Goal: Information Seeking & Learning: Learn about a topic

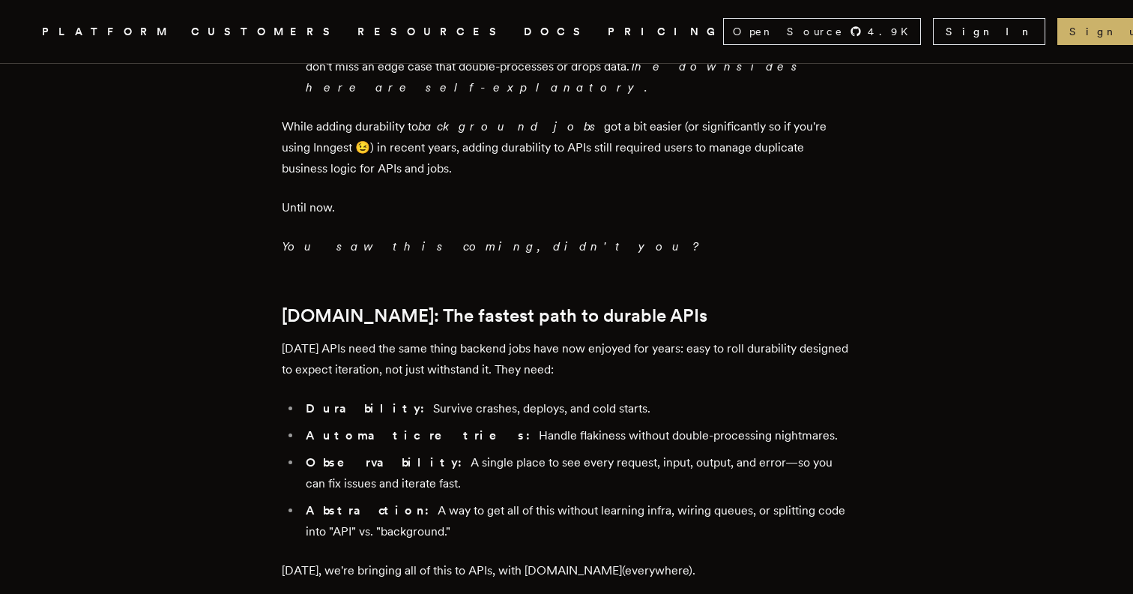
scroll to position [1414, 0]
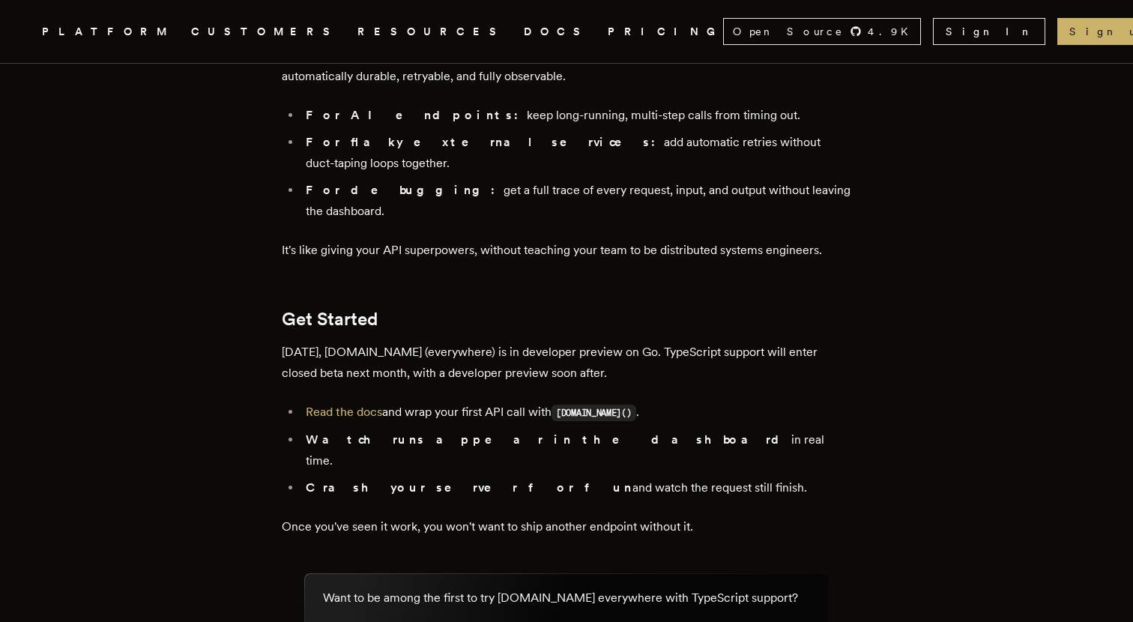
scroll to position [2567, 0]
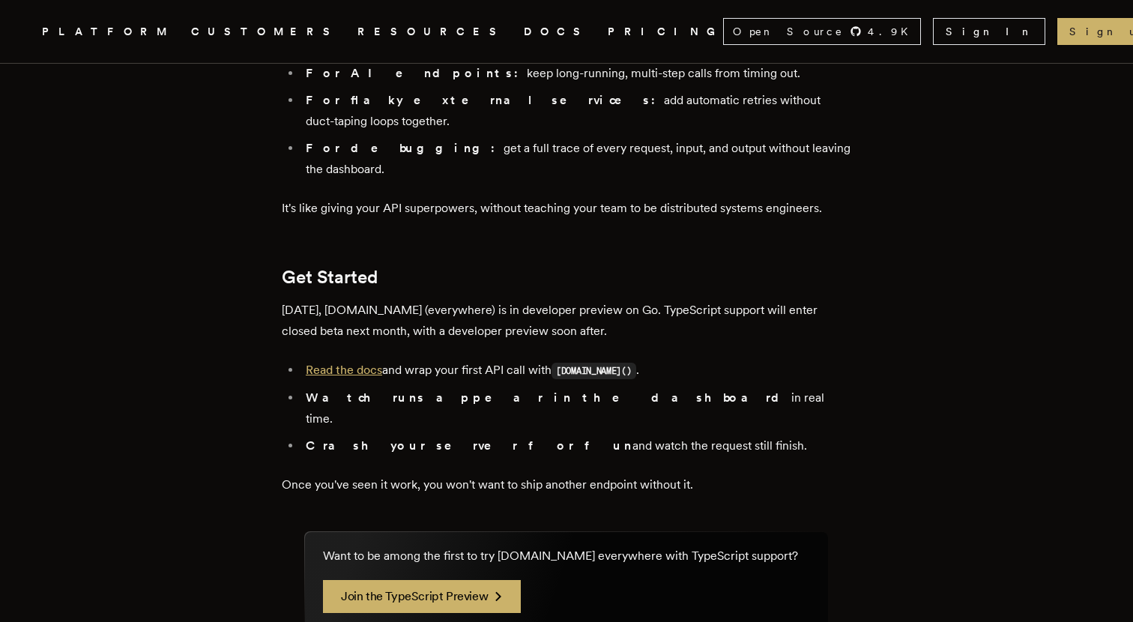
click at [368, 363] on link "Read the docs" at bounding box center [344, 370] width 76 height 14
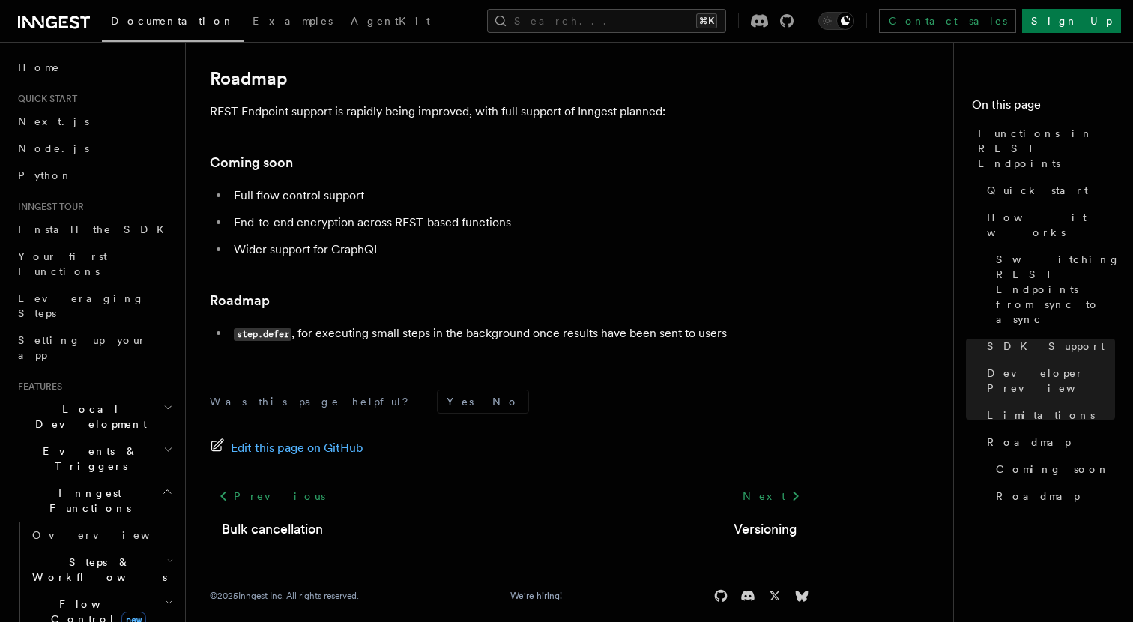
scroll to position [2817, 0]
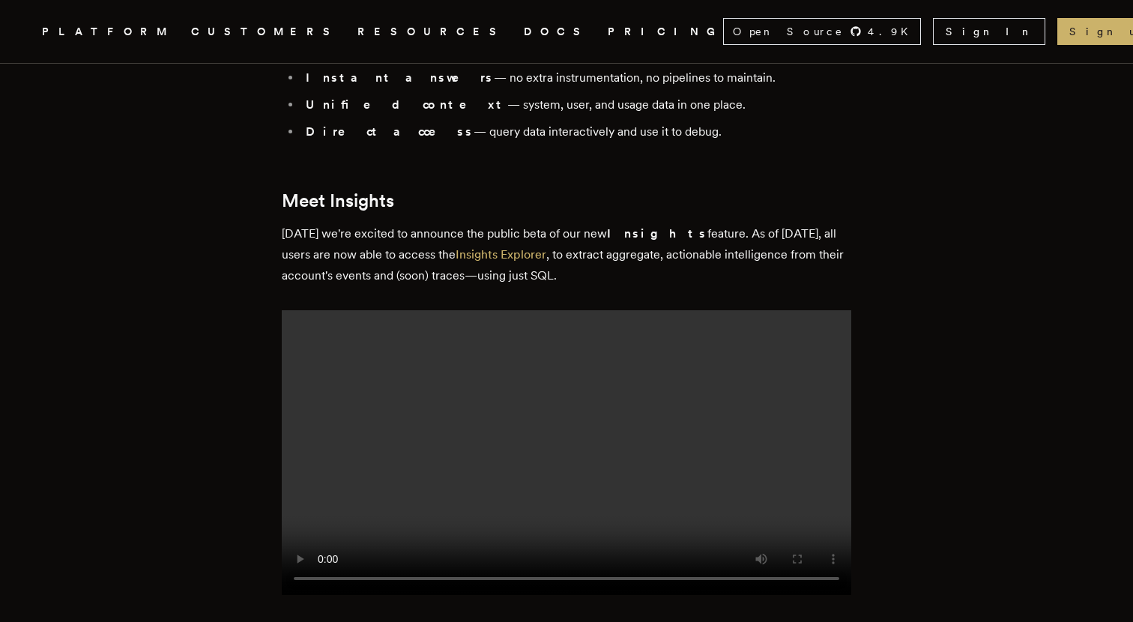
scroll to position [1459, 0]
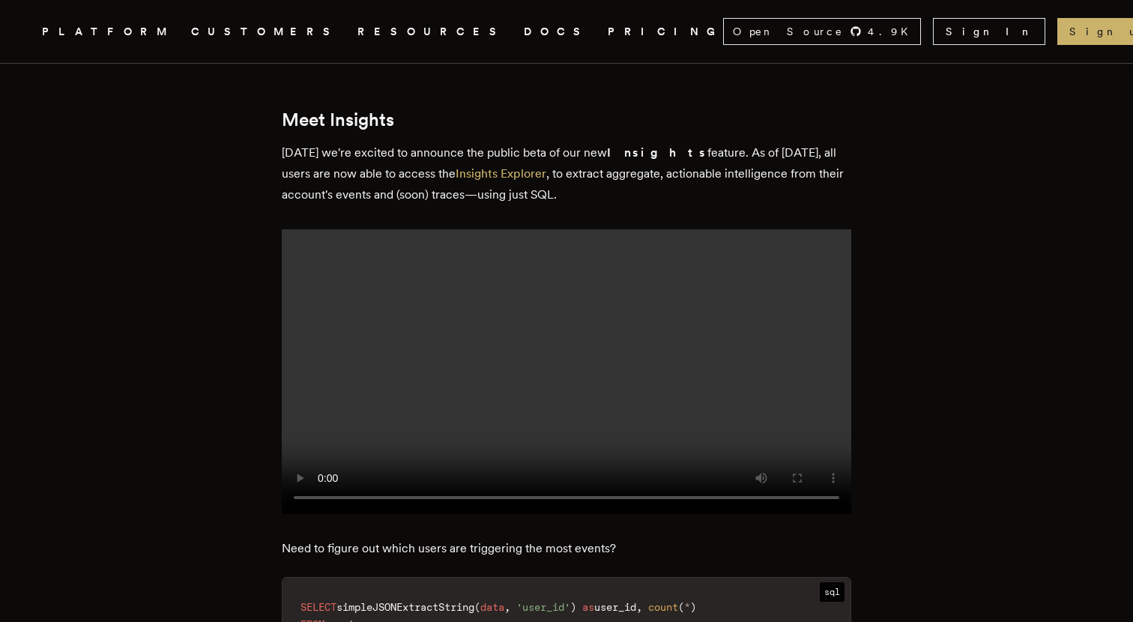
click at [515, 361] on video at bounding box center [567, 371] width 570 height 285
click at [468, 348] on video at bounding box center [567, 371] width 570 height 285
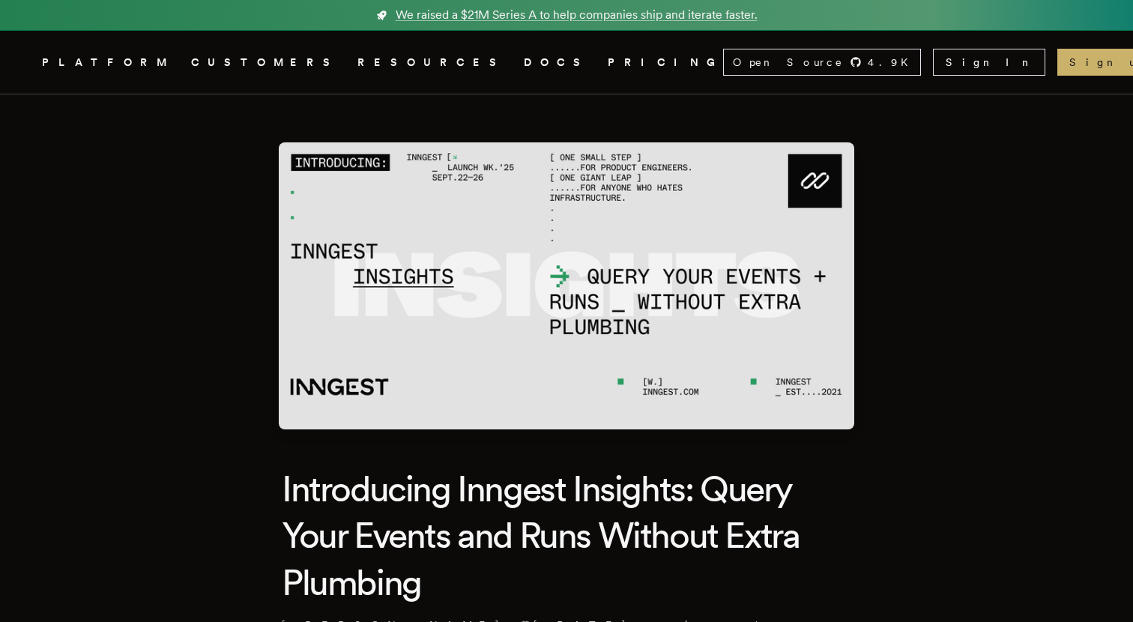
scroll to position [0, 0]
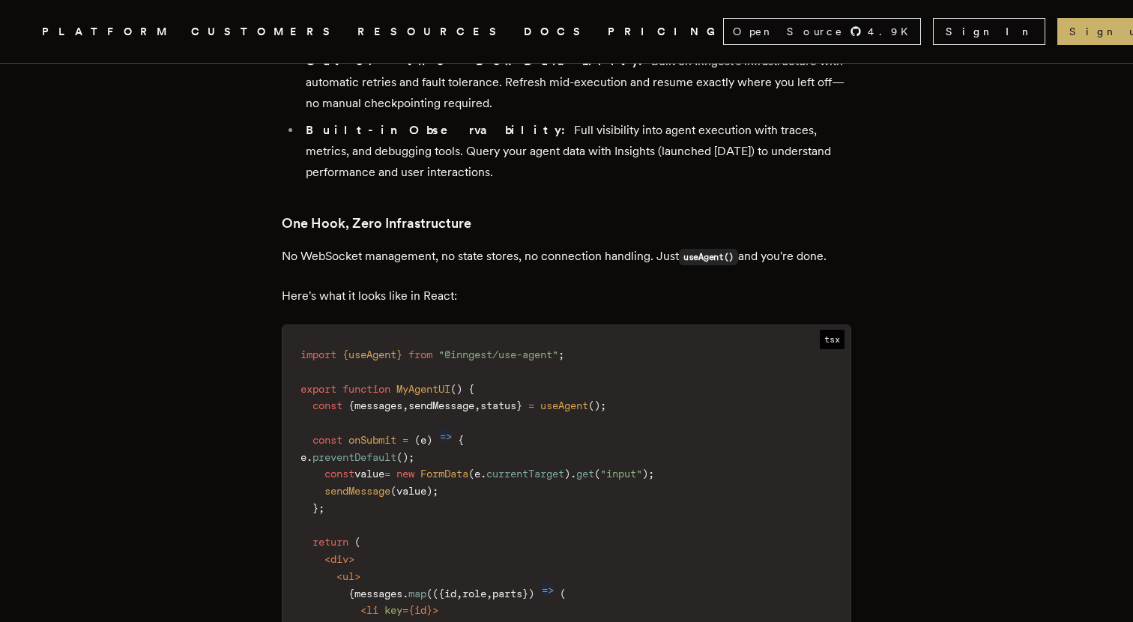
scroll to position [1920, 0]
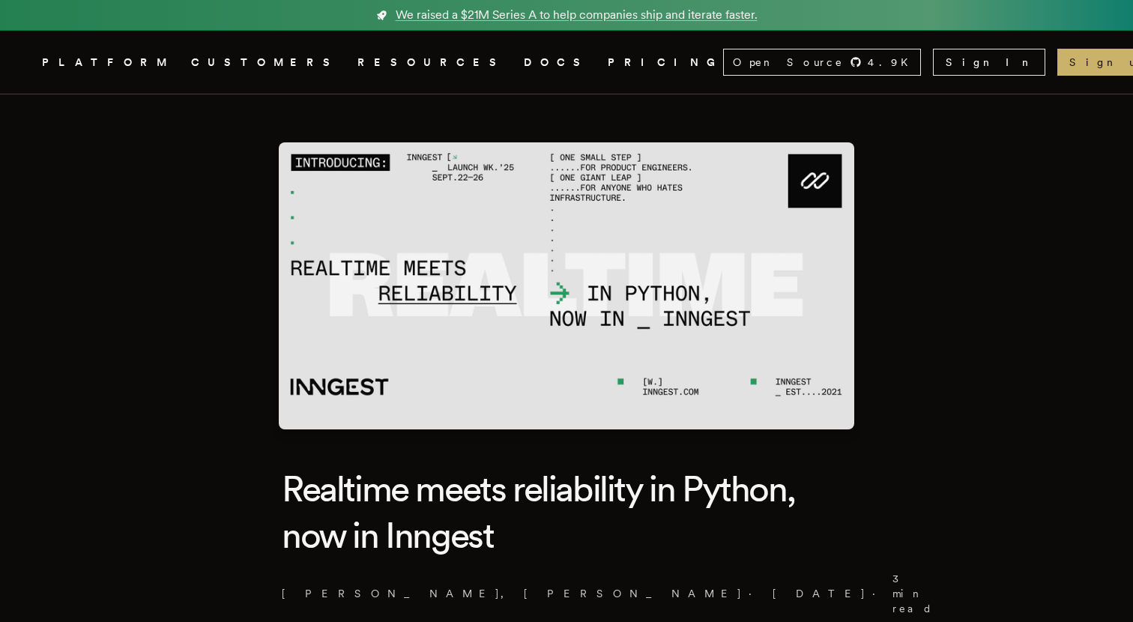
click at [245, 69] on link "CUSTOMERS" at bounding box center [265, 62] width 148 height 19
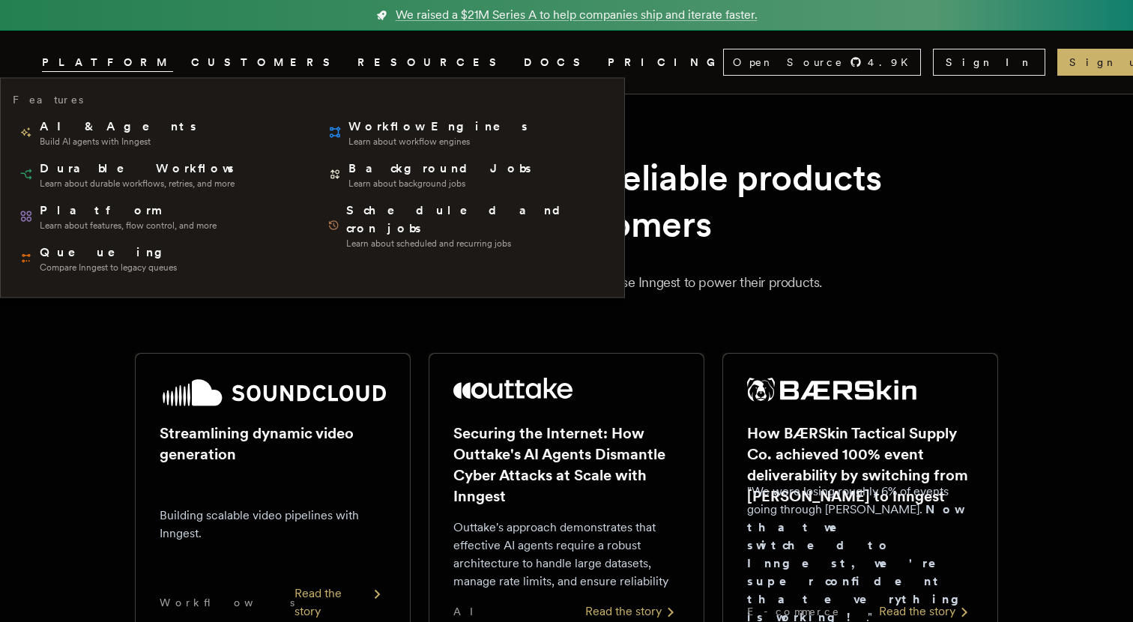
click at [89, 45] on nav "Inngest .cls-1 { fill: #FAFAF9; } PLATFORM CUSTOMERS RESOURCES DOCS PRICING Ope…" at bounding box center [566, 62] width 1133 height 63
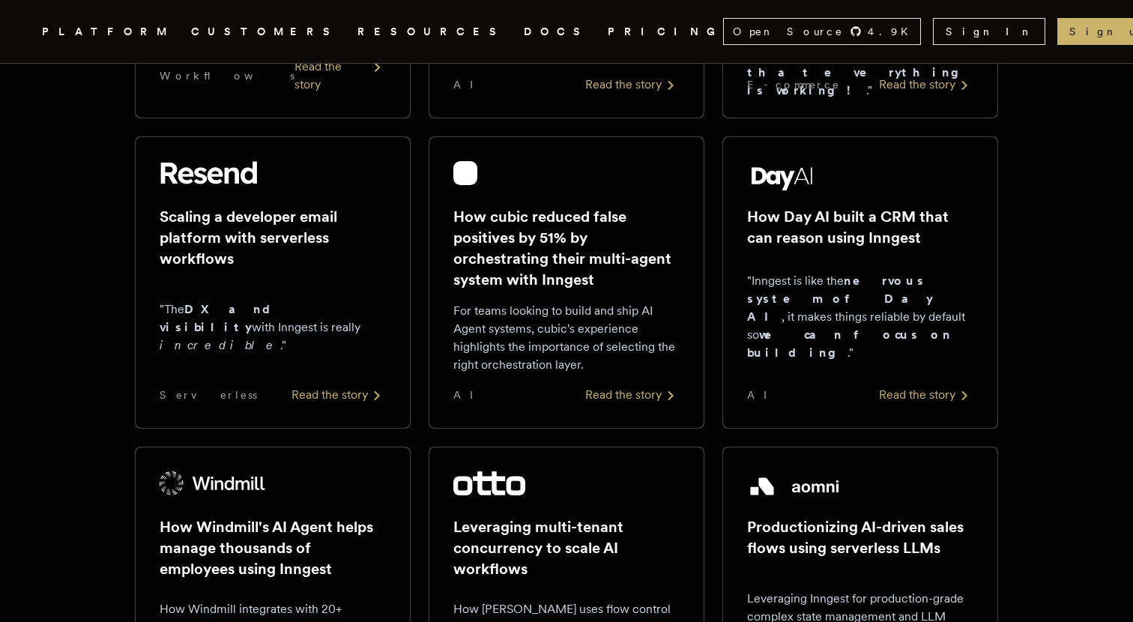
scroll to position [470, 0]
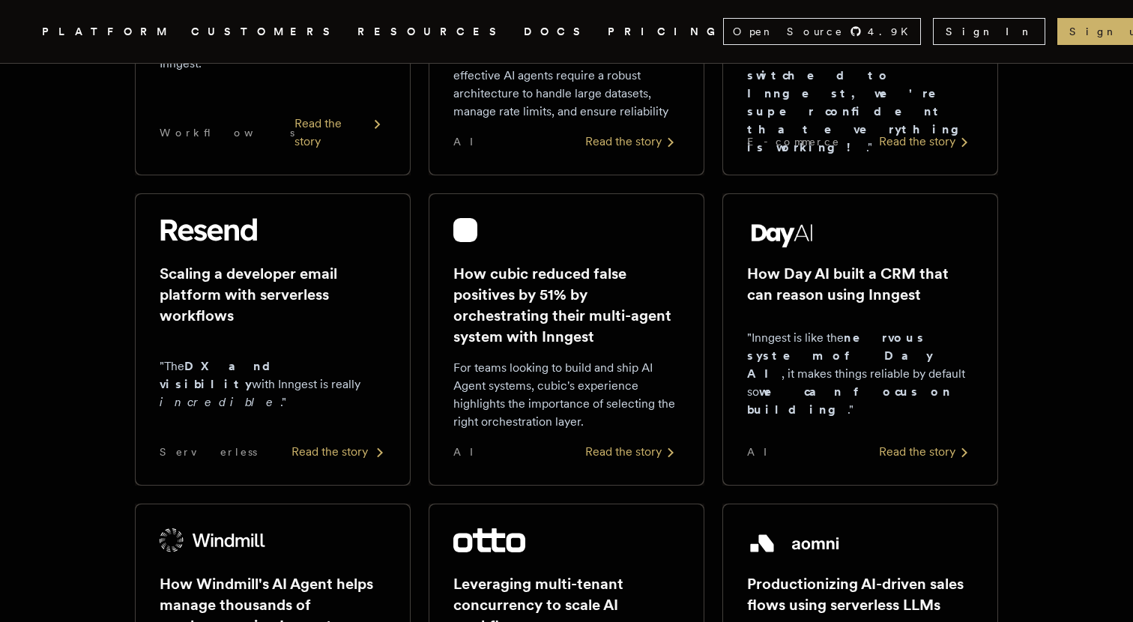
click at [215, 228] on img at bounding box center [208, 230] width 97 height 24
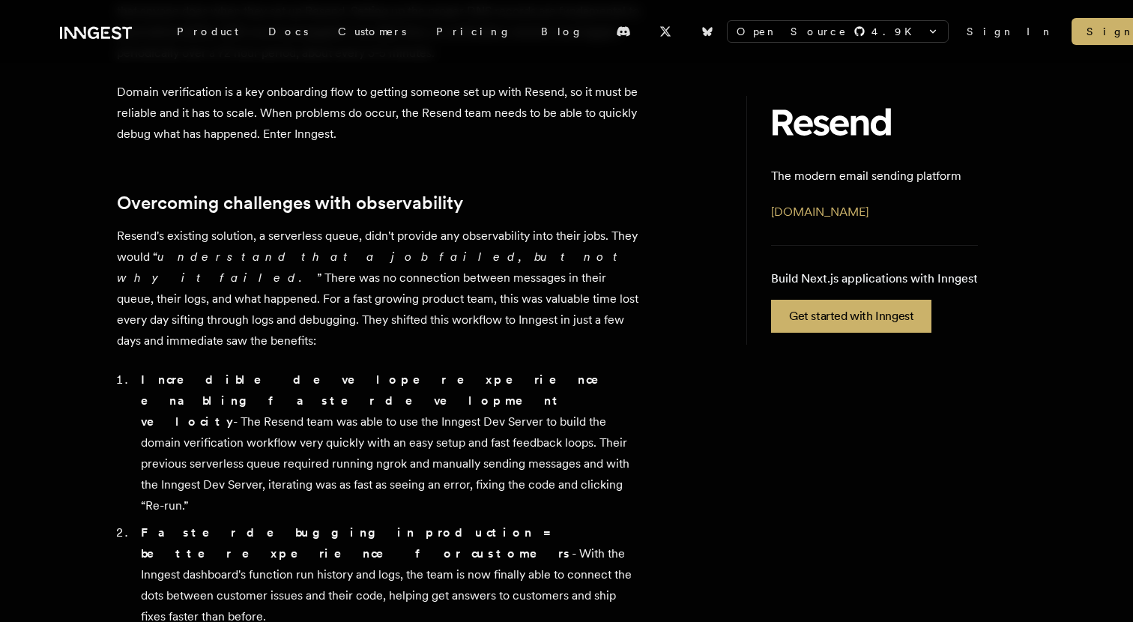
scroll to position [507, 0]
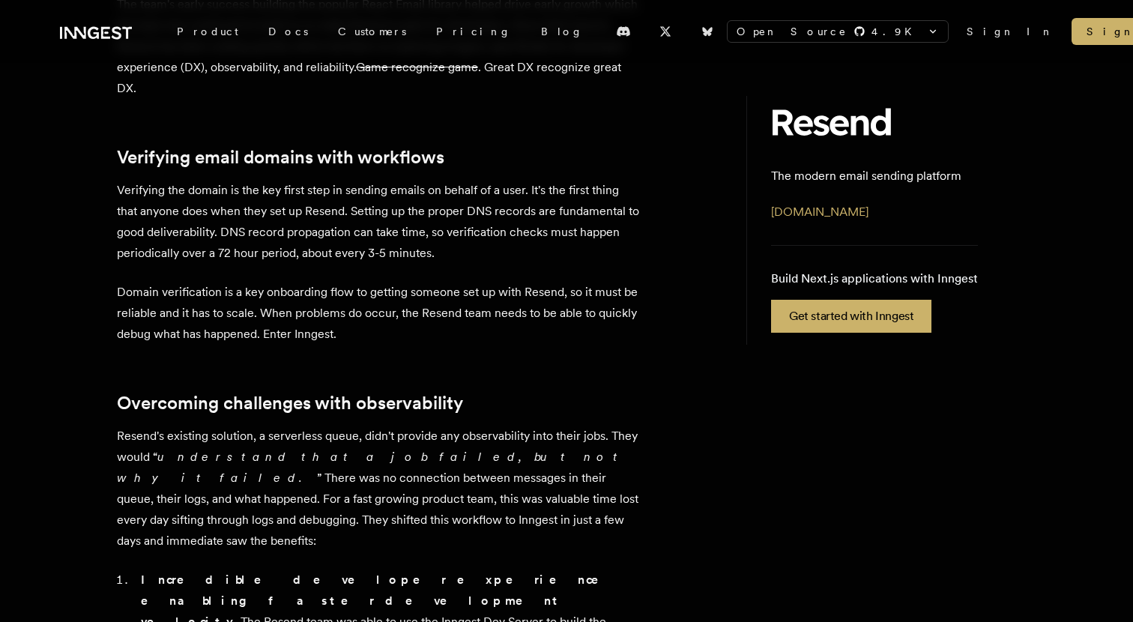
click at [98, 17] on div "Open Source 4.9 K inngest/inngest inngest/inngest-js inngest/inngest-py inngest…" at bounding box center [566, 31] width 1013 height 63
click at [97, 32] on icon at bounding box center [96, 33] width 72 height 18
